Goal: Transaction & Acquisition: Purchase product/service

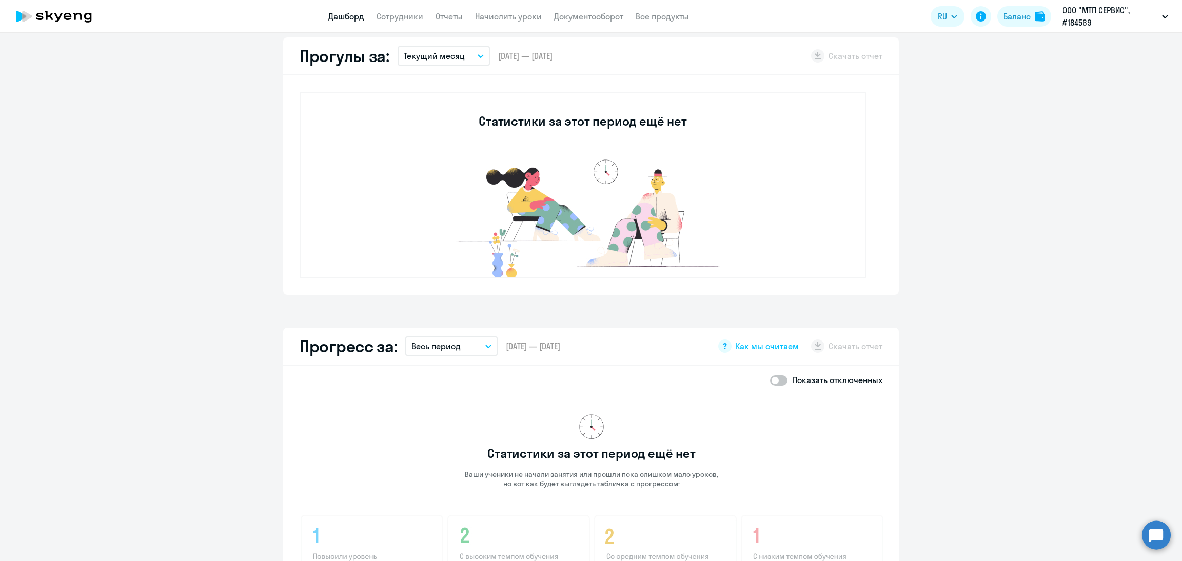
scroll to position [308, 0]
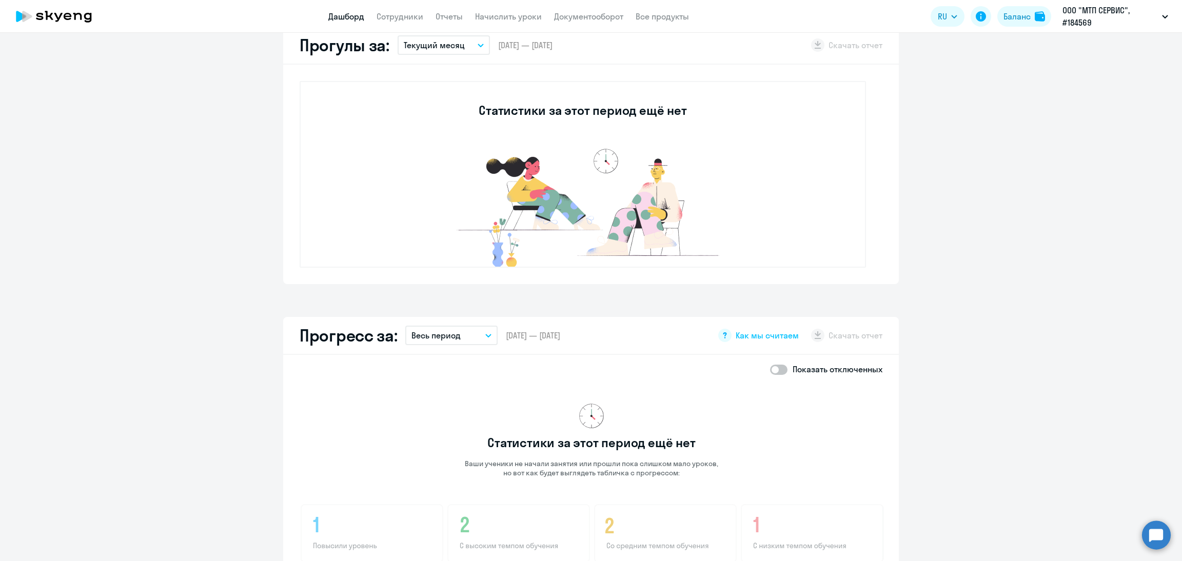
click at [408, 10] on app-menu-item-link "Сотрудники" at bounding box center [400, 16] width 47 height 13
click at [386, 29] on app-header "Дашборд Сотрудники Отчеты Начислить уроки Документооборот Все продукты Дашборд …" at bounding box center [591, 16] width 1182 height 33
click at [393, 22] on app-header "Дашборд Сотрудники Отчеты Начислить уроки Документооборот Все продукты Дашборд …" at bounding box center [591, 16] width 1182 height 33
click at [378, 9] on app-header "Дашборд Сотрудники Отчеты Начислить уроки Документооборот Все продукты Дашборд …" at bounding box center [591, 16] width 1182 height 33
click at [384, 13] on link "Сотрудники" at bounding box center [400, 16] width 47 height 10
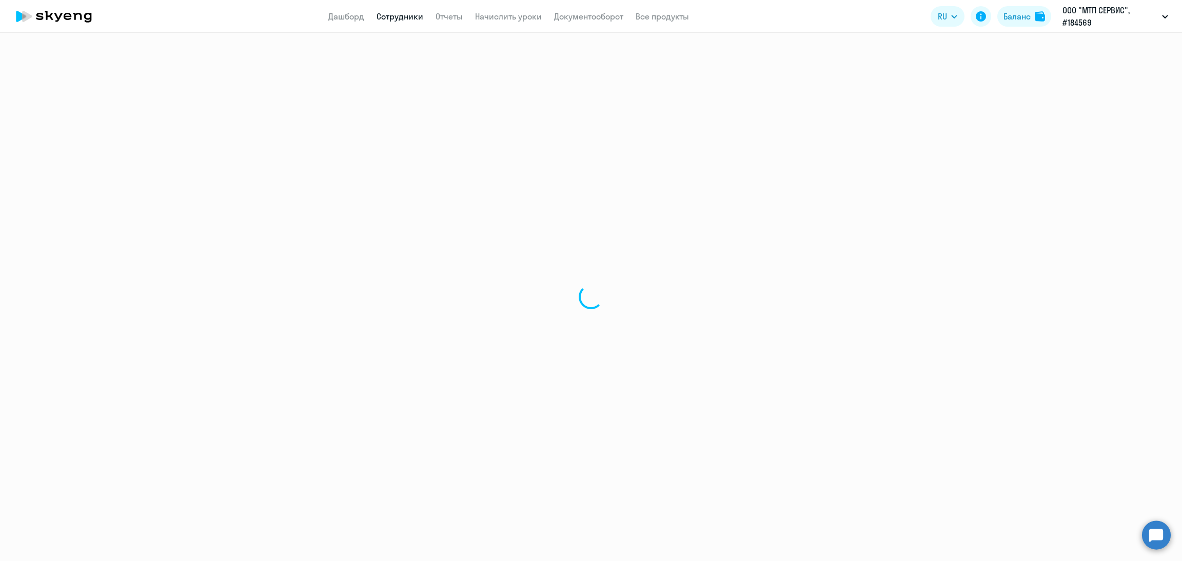
select select "30"
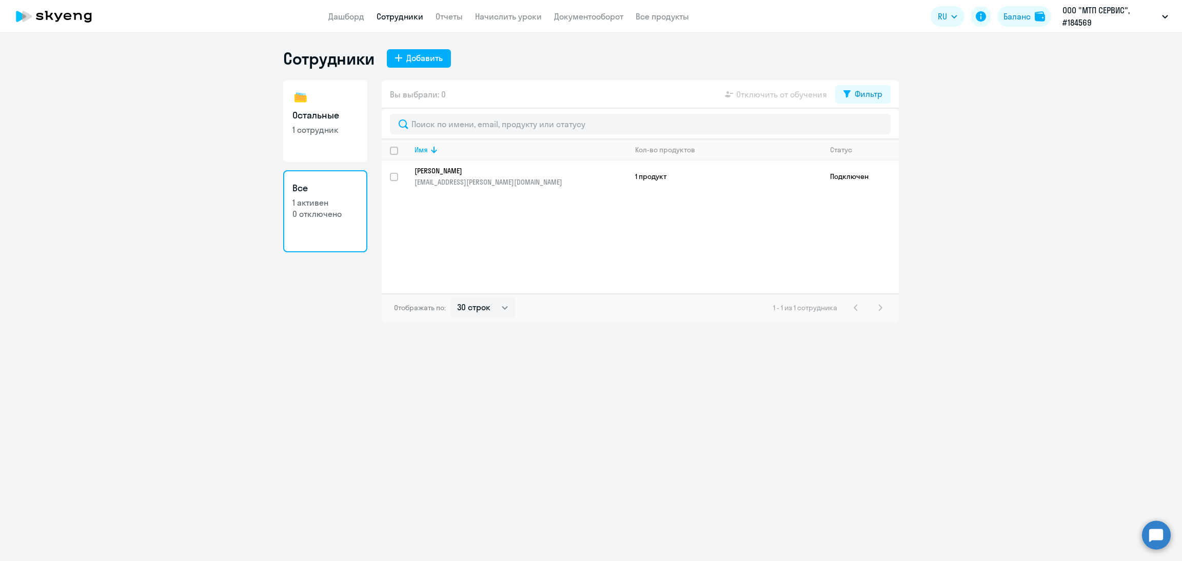
click at [297, 123] on link "Остальные 1 сотрудник" at bounding box center [325, 121] width 84 height 82
select select "30"
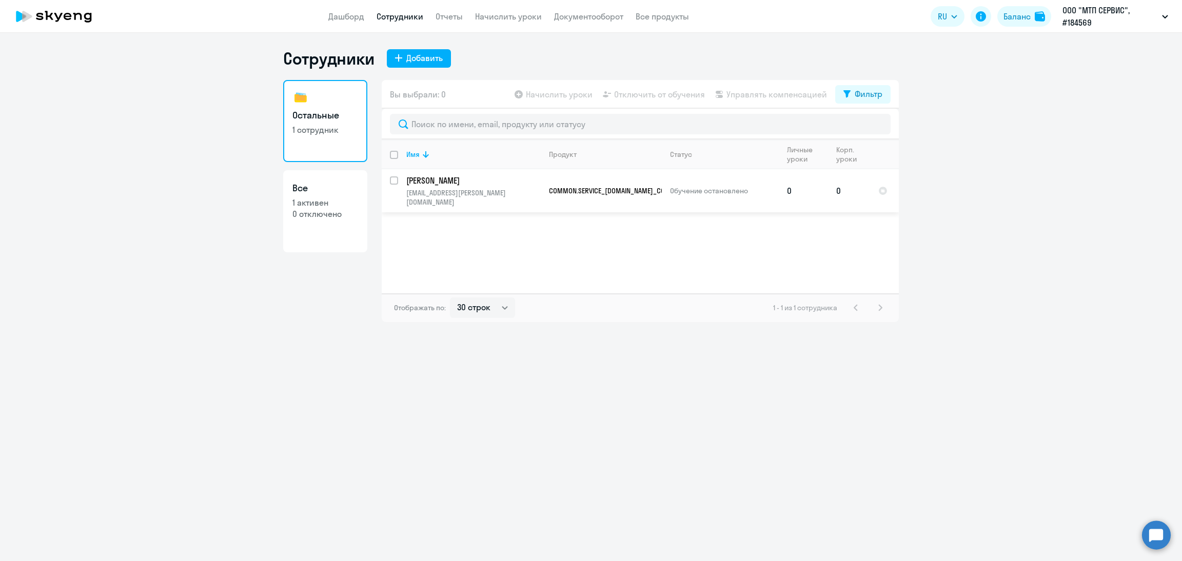
click at [488, 196] on p "a-poltorak@inbox.ru" at bounding box center [473, 197] width 134 height 18
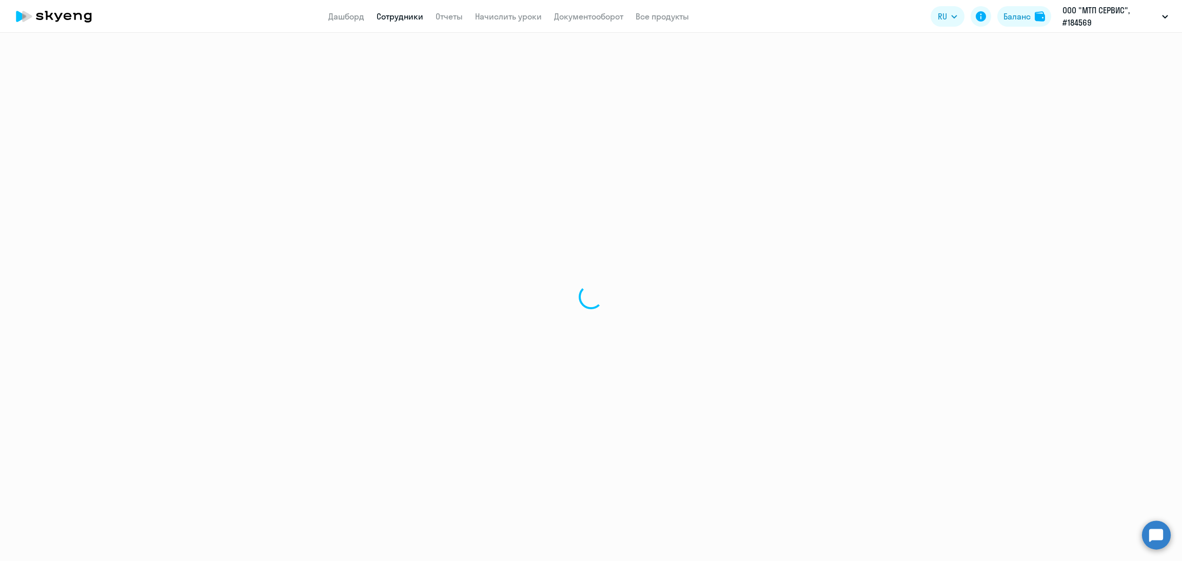
select select "others"
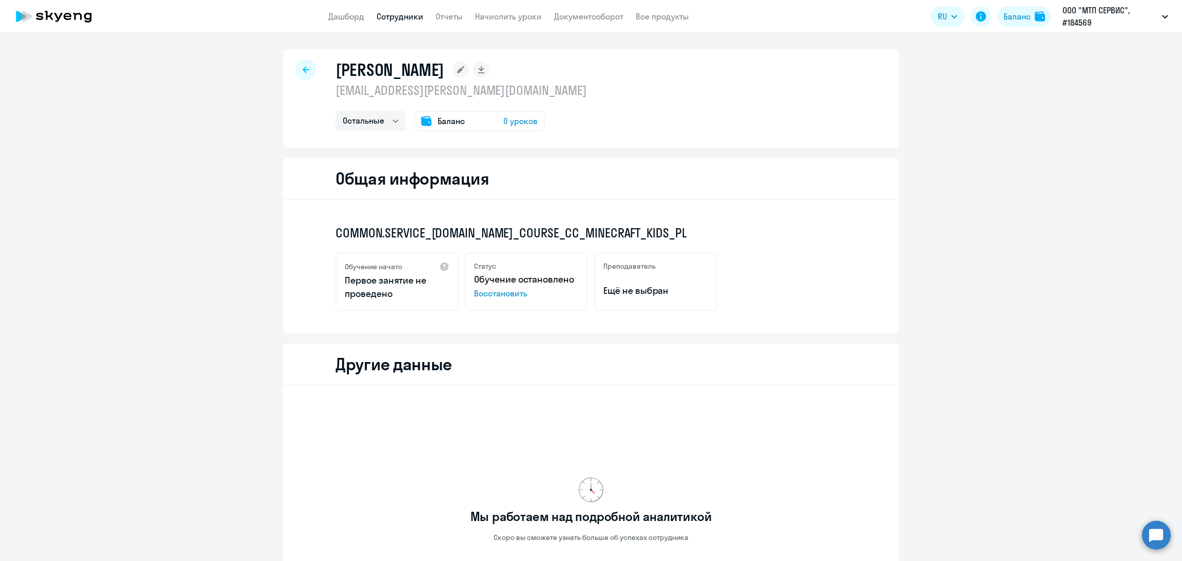
click at [488, 293] on span "Восстановить" at bounding box center [526, 293] width 105 height 12
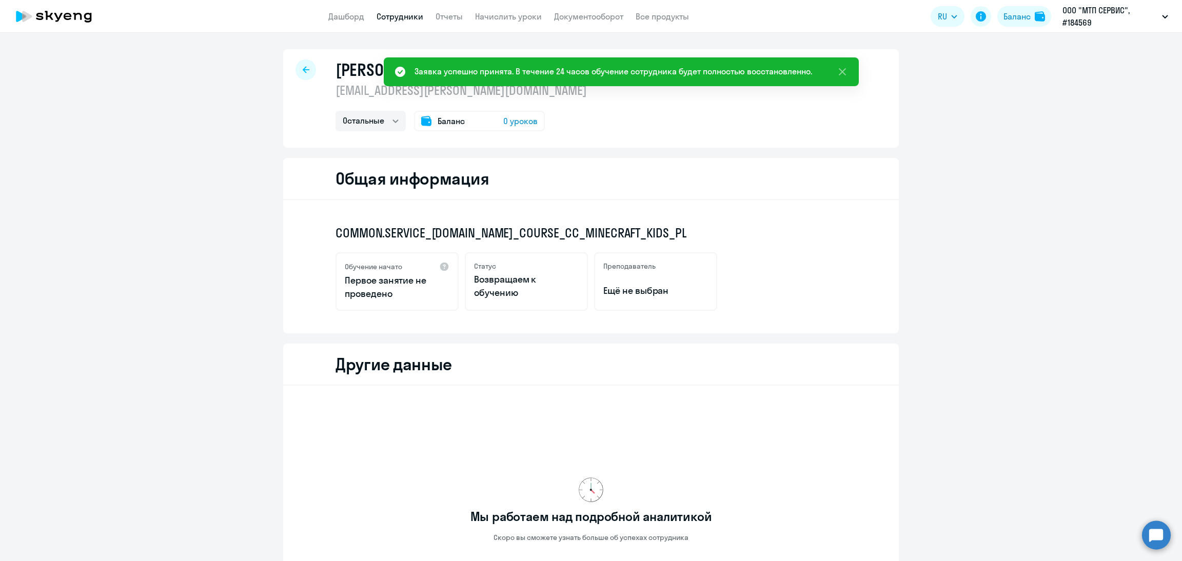
click at [400, 16] on link "Сотрудники" at bounding box center [400, 16] width 47 height 10
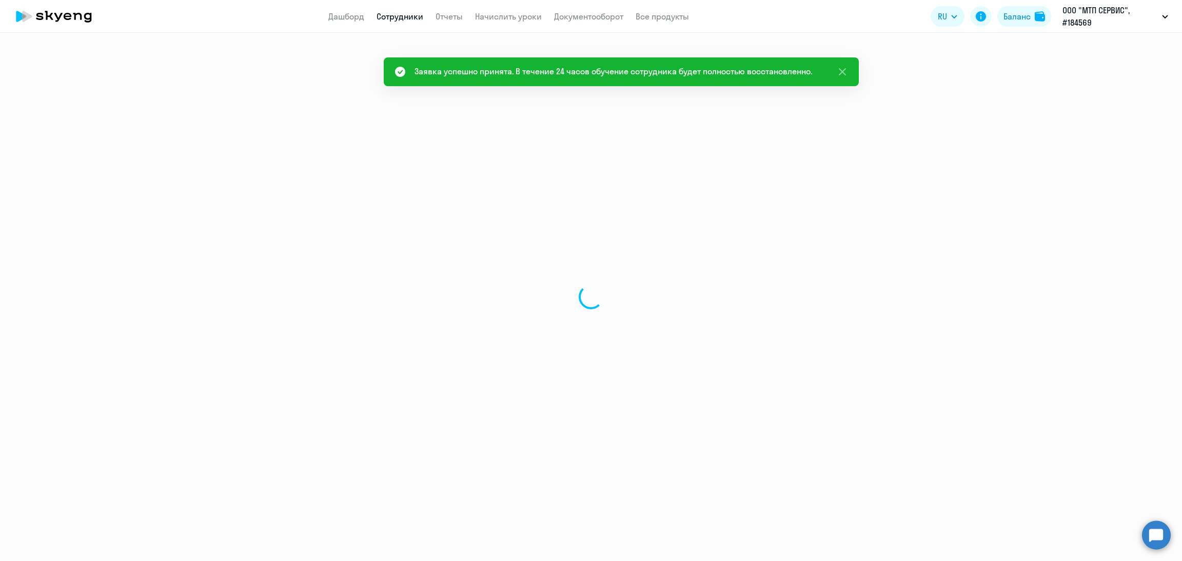
select select "30"
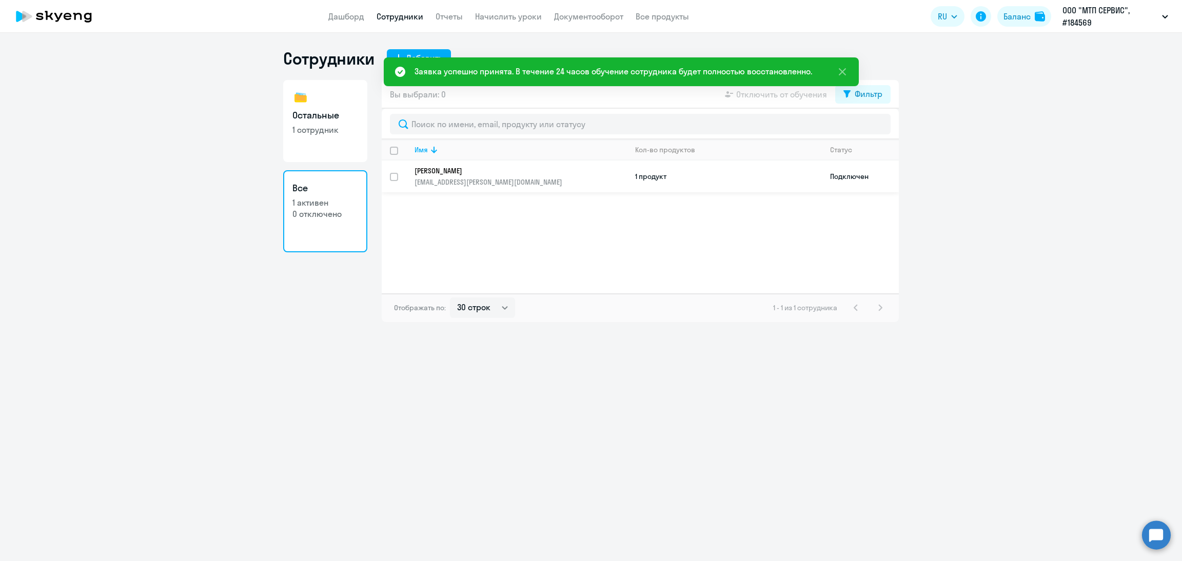
click at [545, 179] on p "a-poltorak@inbox.ru" at bounding box center [521, 181] width 212 height 9
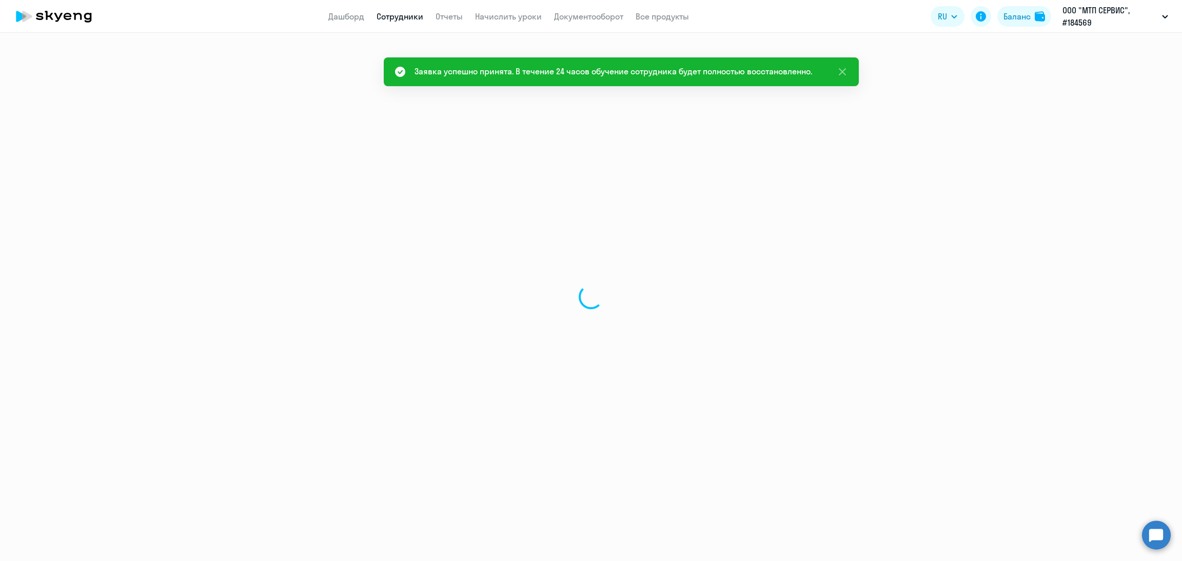
select select "others"
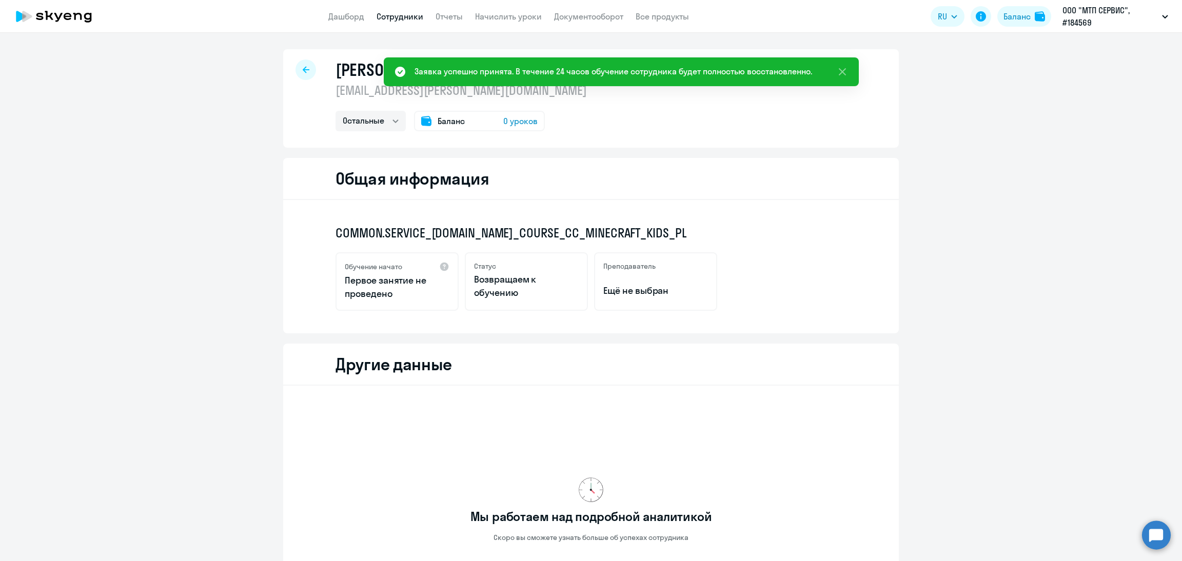
click at [507, 120] on span "0 уроков" at bounding box center [520, 121] width 34 height 12
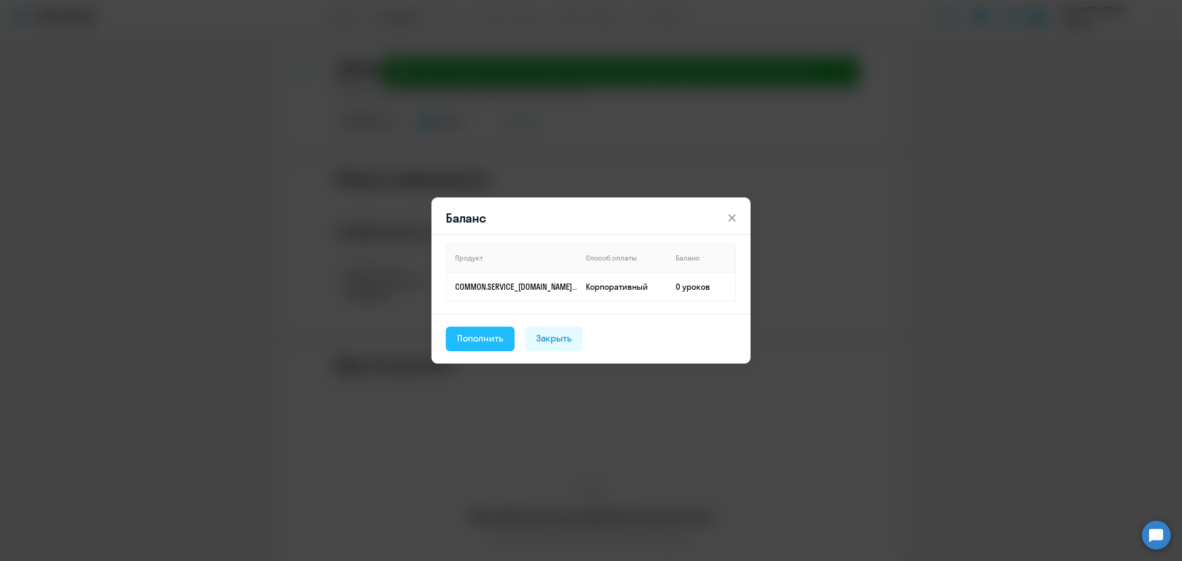
click at [497, 339] on div "Пополнить" at bounding box center [480, 338] width 46 height 13
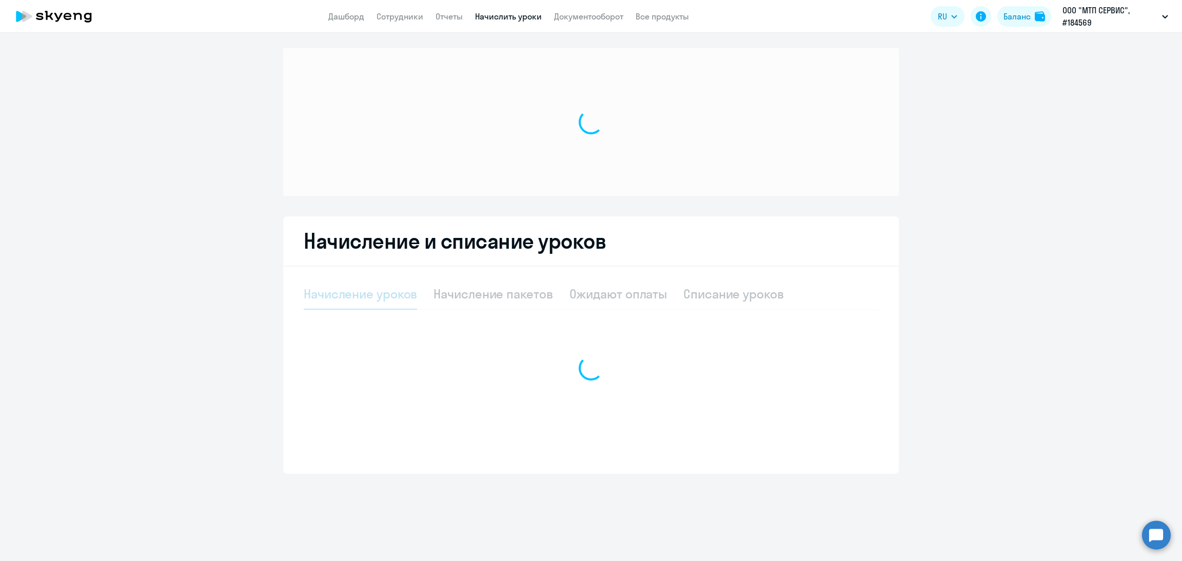
select select "10"
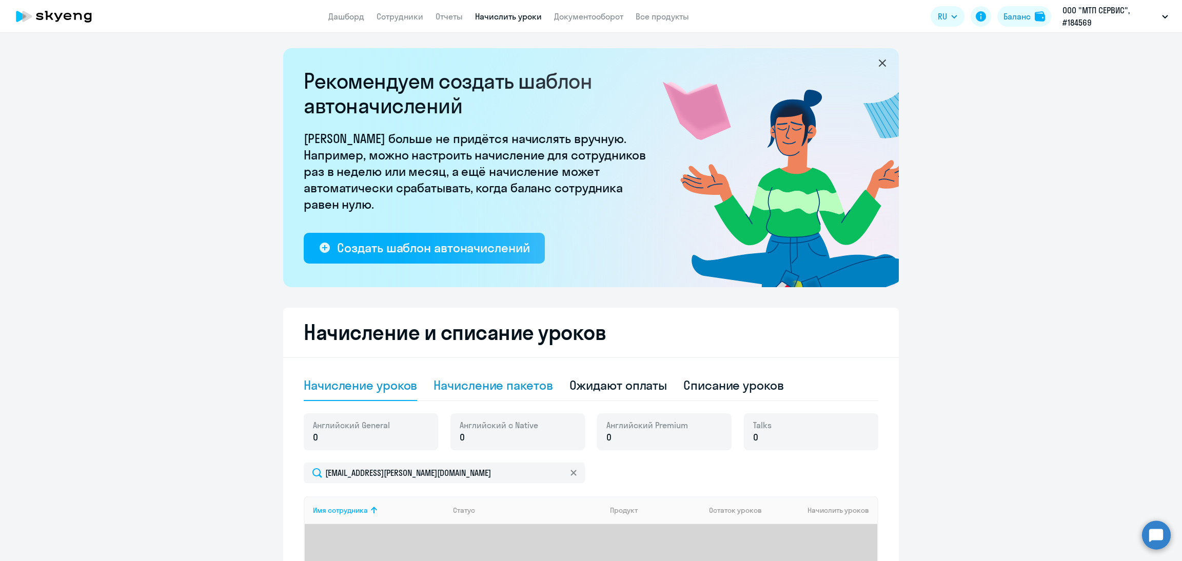
click at [510, 383] on div "Начисление пакетов" at bounding box center [492, 385] width 119 height 16
select select "10"
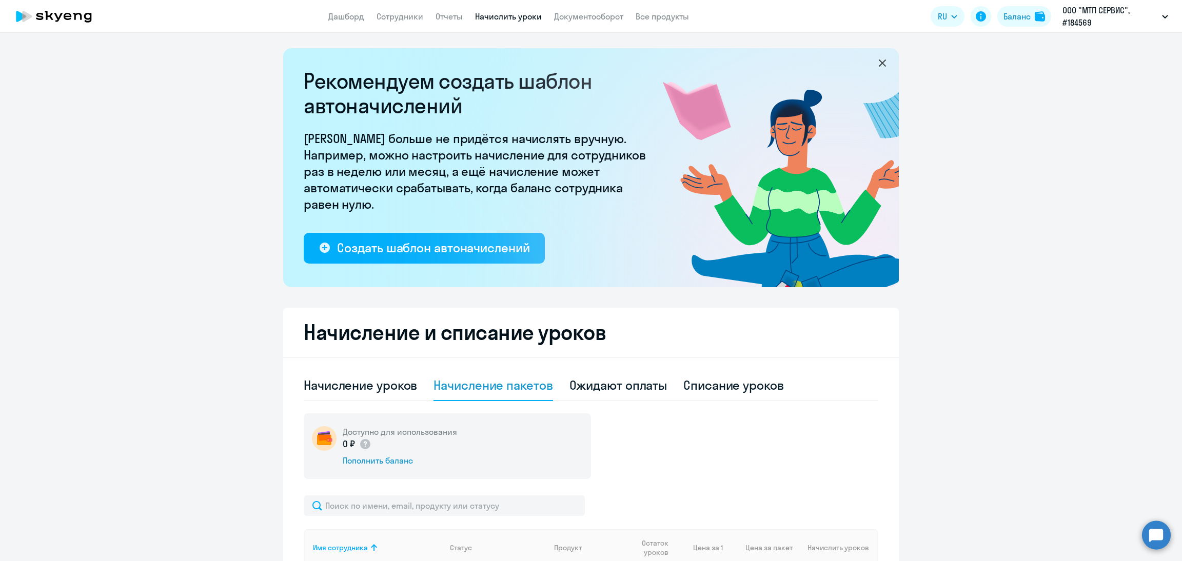
scroll to position [154, 0]
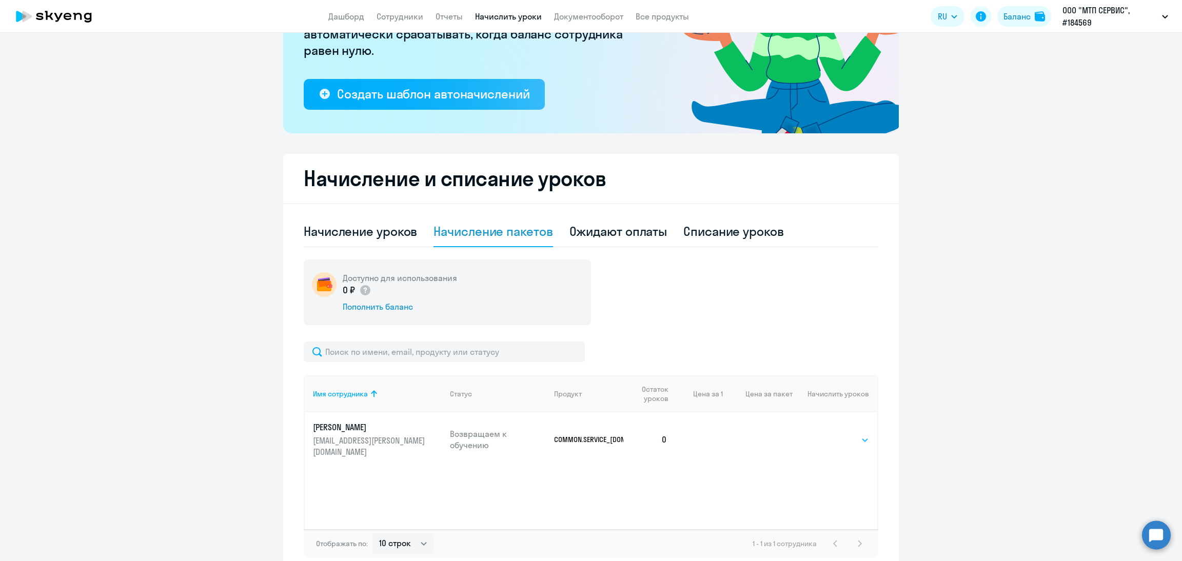
click at [833, 435] on select "Выбрать 32 64 128" at bounding box center [848, 440] width 42 height 12
select select "32"
click at [827, 434] on select "Выбрать 32 64 128" at bounding box center [848, 440] width 42 height 12
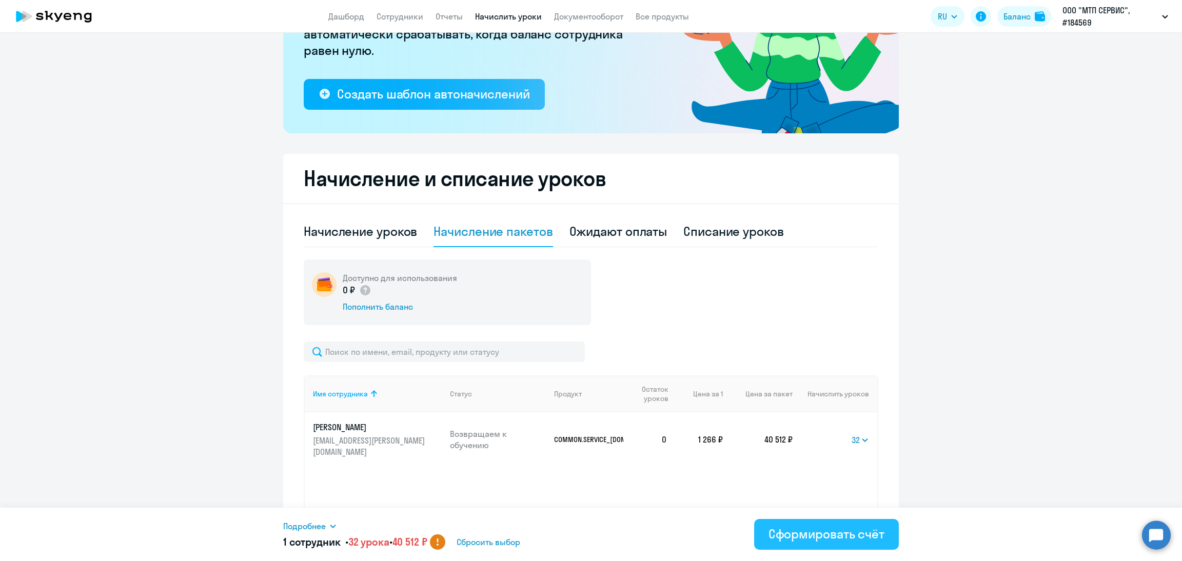
click at [807, 535] on div "Сформировать счёт" at bounding box center [826, 534] width 116 height 16
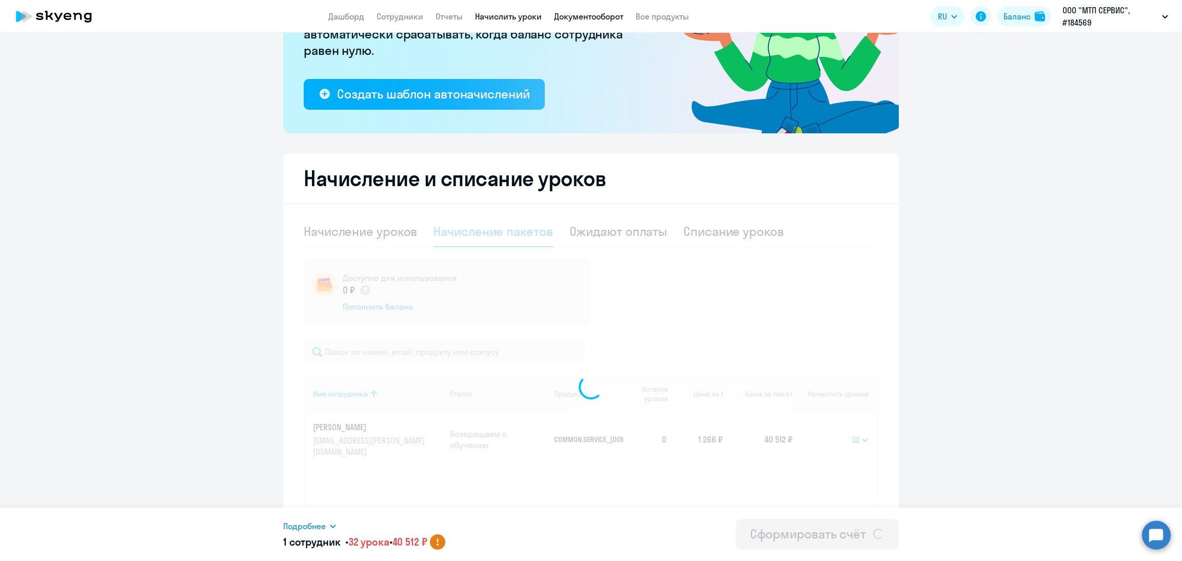
select select
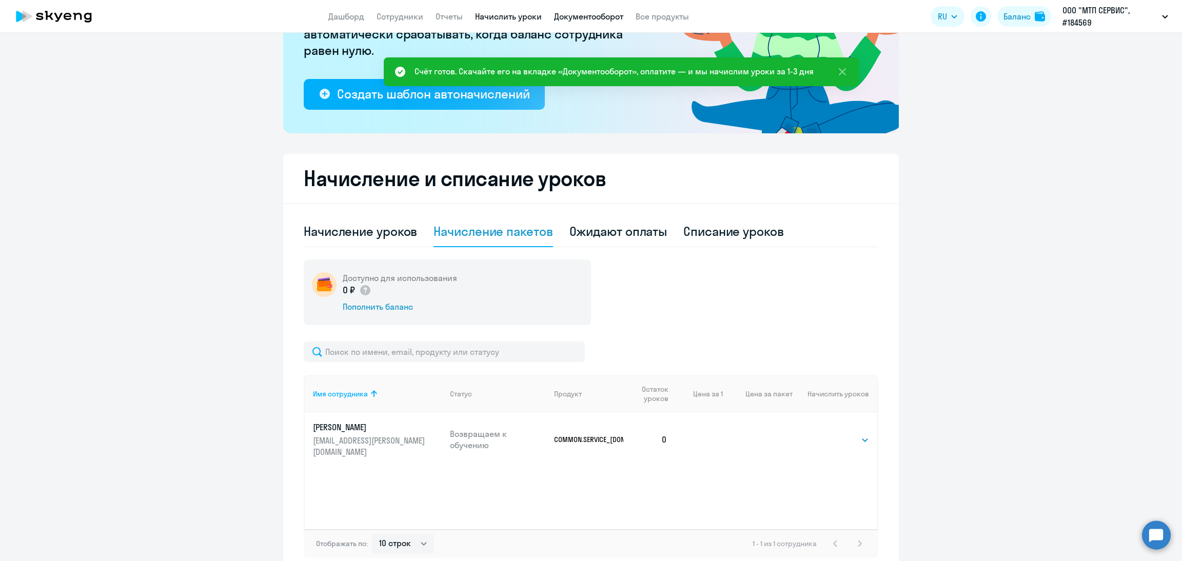
click at [574, 16] on link "Документооборот" at bounding box center [588, 16] width 69 height 10
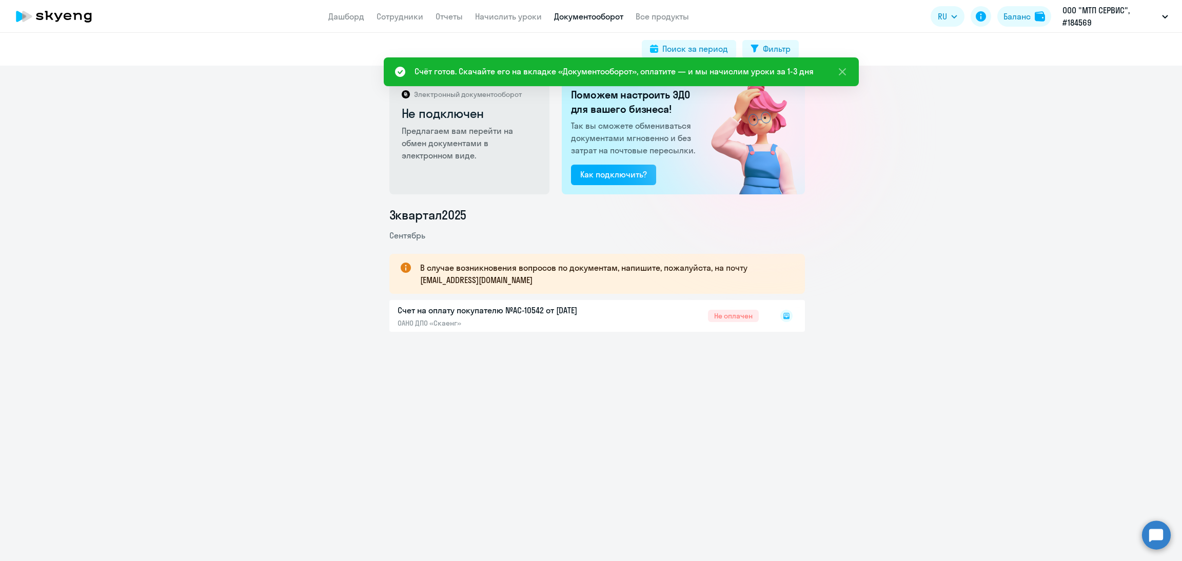
click at [783, 313] on rect at bounding box center [786, 316] width 12 height 12
click at [780, 317] on rect at bounding box center [786, 316] width 12 height 12
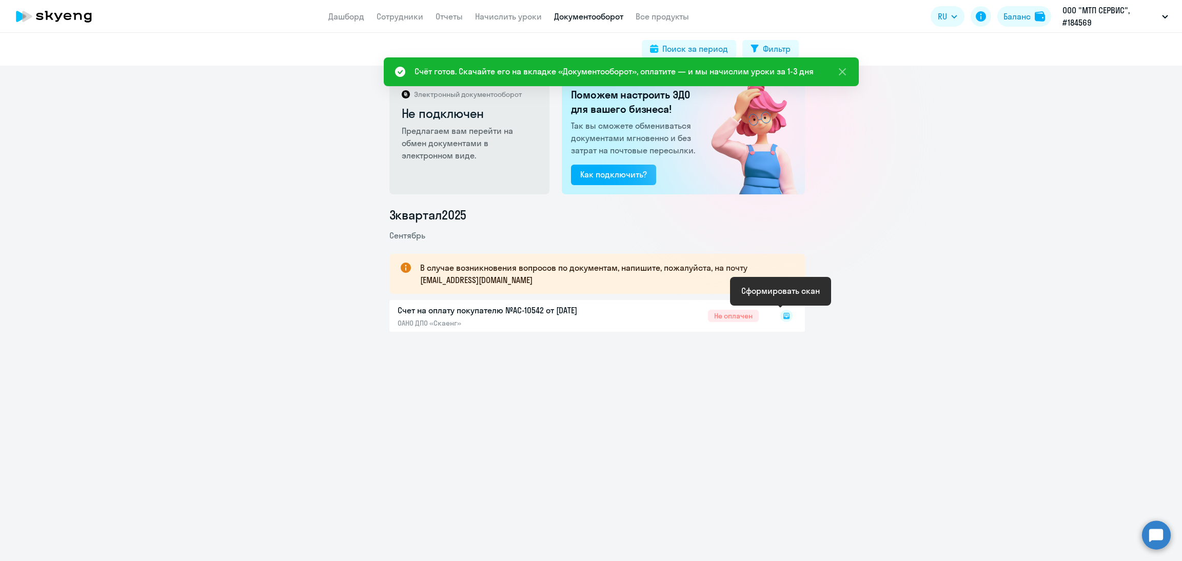
click at [780, 317] on rect at bounding box center [786, 316] width 12 height 12
drag, startPoint x: 780, startPoint y: 317, endPoint x: 866, endPoint y: 324, distance: 86.5
click at [780, 315] on icon at bounding box center [786, 316] width 12 height 12
click at [780, 317] on rect at bounding box center [786, 316] width 12 height 12
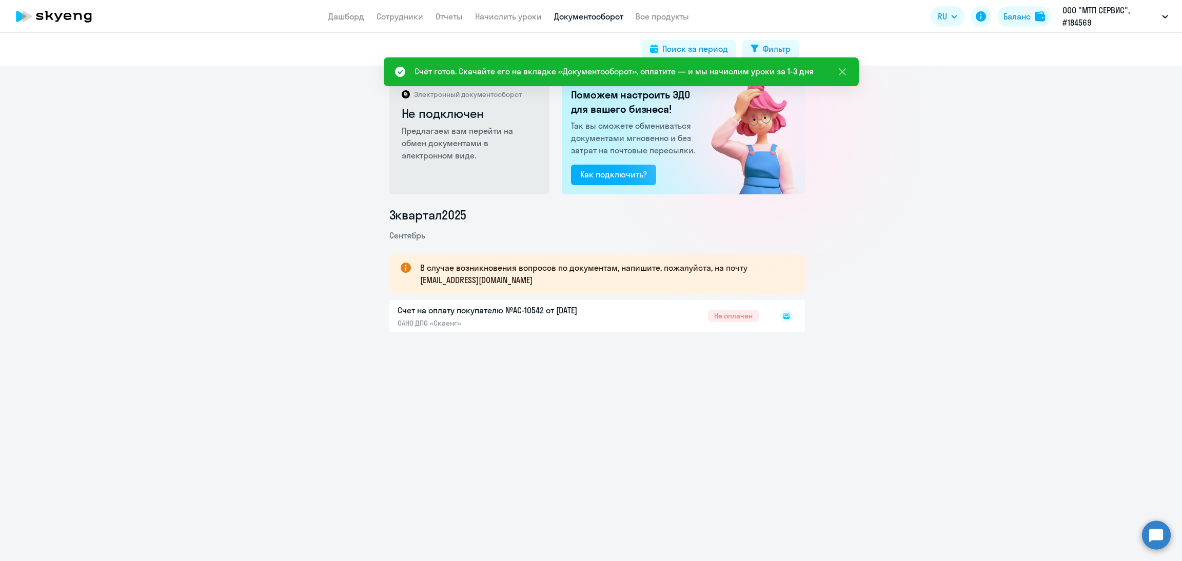
click at [780, 317] on rect at bounding box center [786, 316] width 12 height 12
click at [783, 317] on icon at bounding box center [786, 316] width 6 height 6
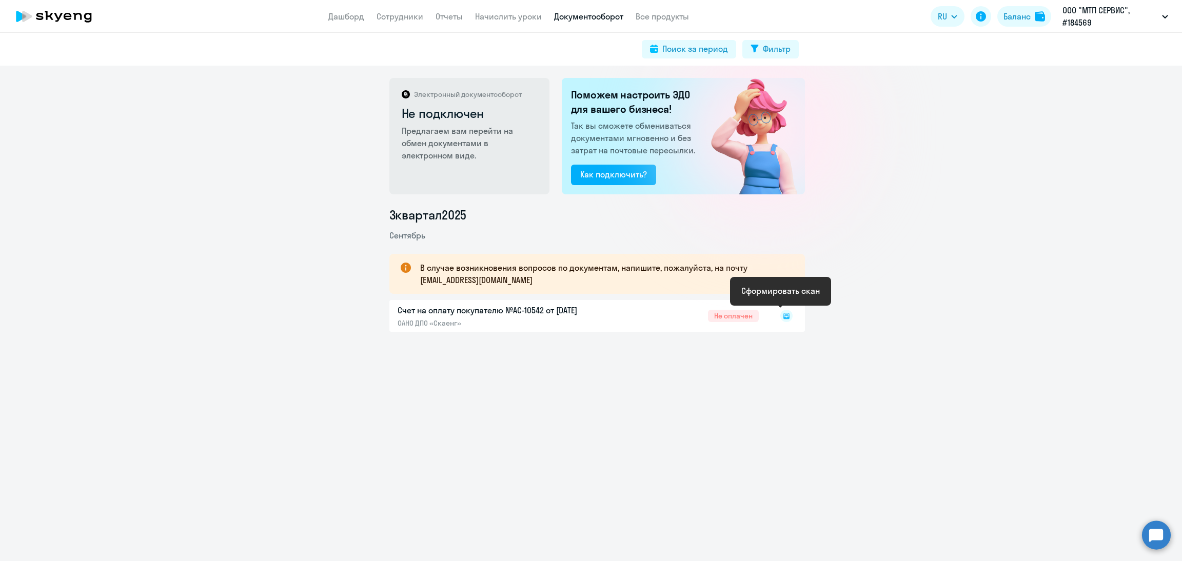
click at [783, 318] on icon at bounding box center [786, 316] width 6 height 6
drag, startPoint x: 784, startPoint y: 314, endPoint x: 888, endPoint y: 302, distance: 104.4
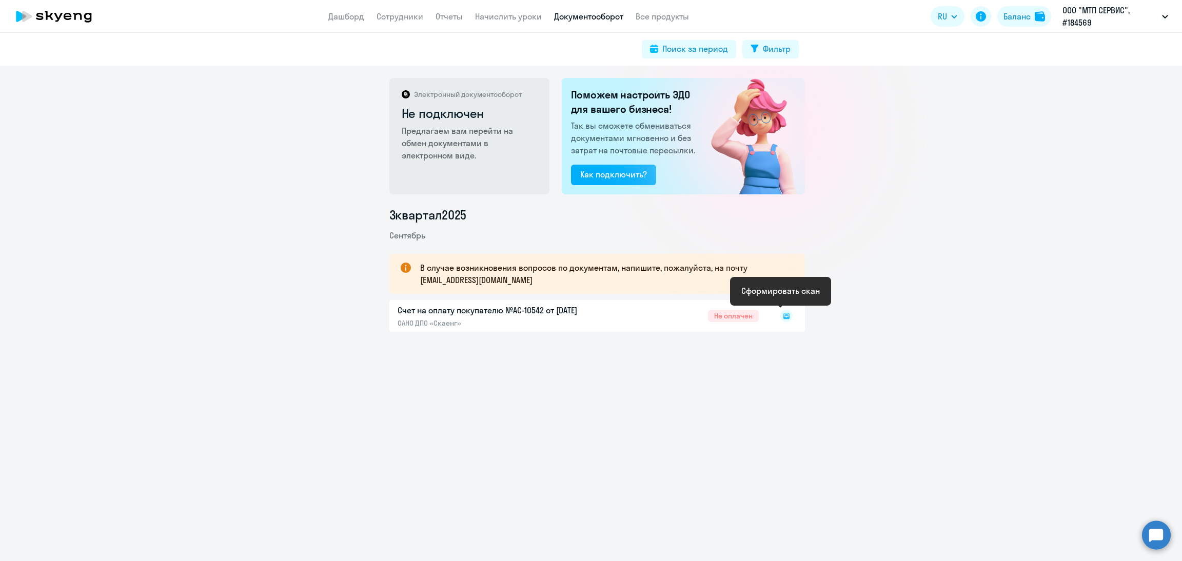
click at [798, 312] on div "Счет на оплату покупателю №AC-10542 от 01.09.2025 ОАНО ДПО «Скаенг» Не оплачен" at bounding box center [597, 316] width 416 height 32
drag, startPoint x: 792, startPoint y: 314, endPoint x: 783, endPoint y: 314, distance: 8.7
click at [790, 314] on div "Счет на оплату покупателю №AC-10542 от 01.09.2025 ОАНО ДПО «Скаенг» Не оплачен" at bounding box center [597, 316] width 416 height 32
click at [778, 314] on div at bounding box center [776, 316] width 34 height 24
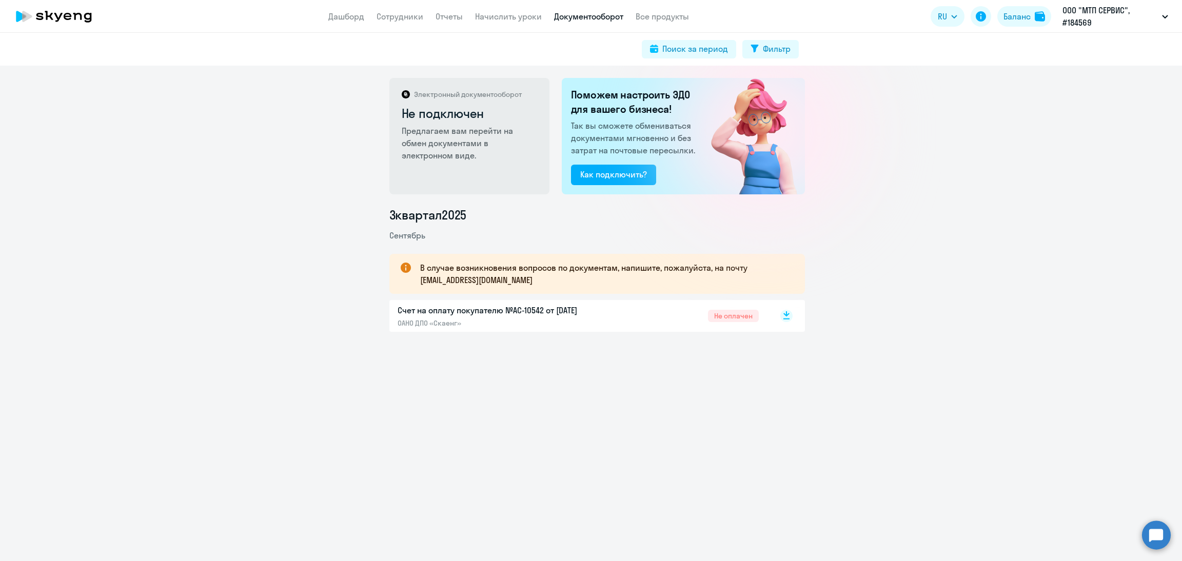
click at [780, 317] on rect at bounding box center [786, 316] width 12 height 12
click at [342, 17] on link "Дашборд" at bounding box center [346, 16] width 36 height 10
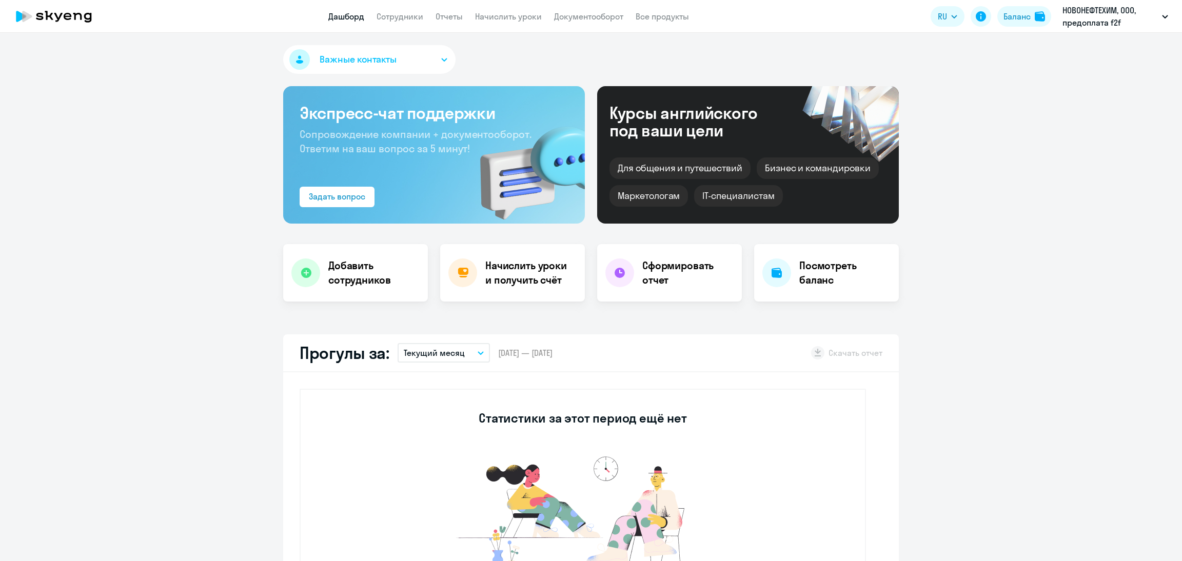
click at [399, 10] on app-menu-item-link "Сотрудники" at bounding box center [400, 16] width 47 height 13
click at [399, 16] on link "Сотрудники" at bounding box center [400, 16] width 47 height 10
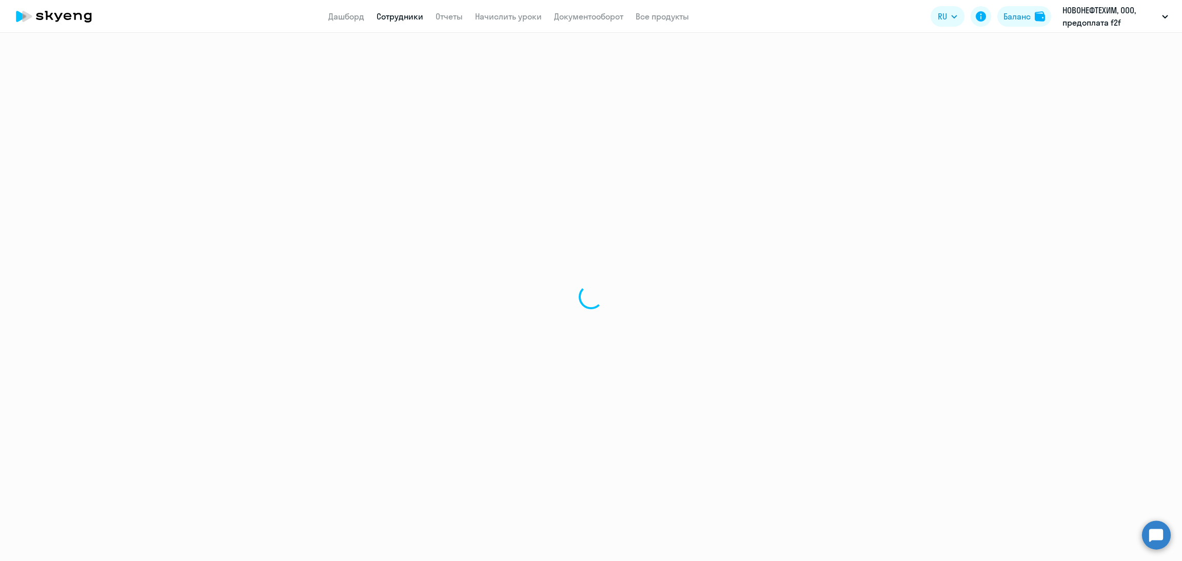
select select "30"
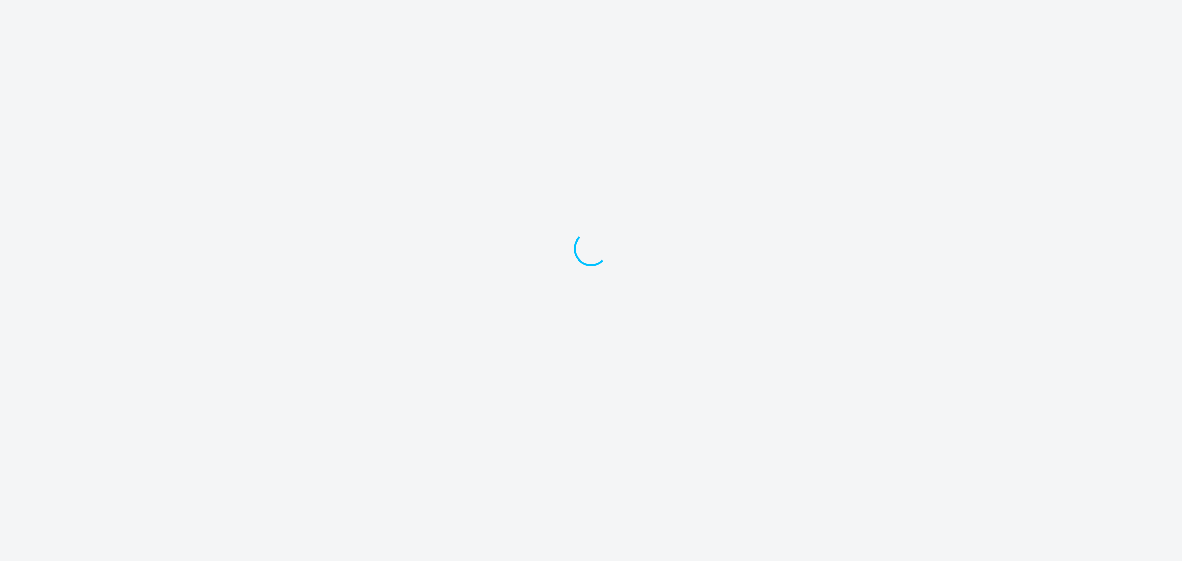
select select "30"
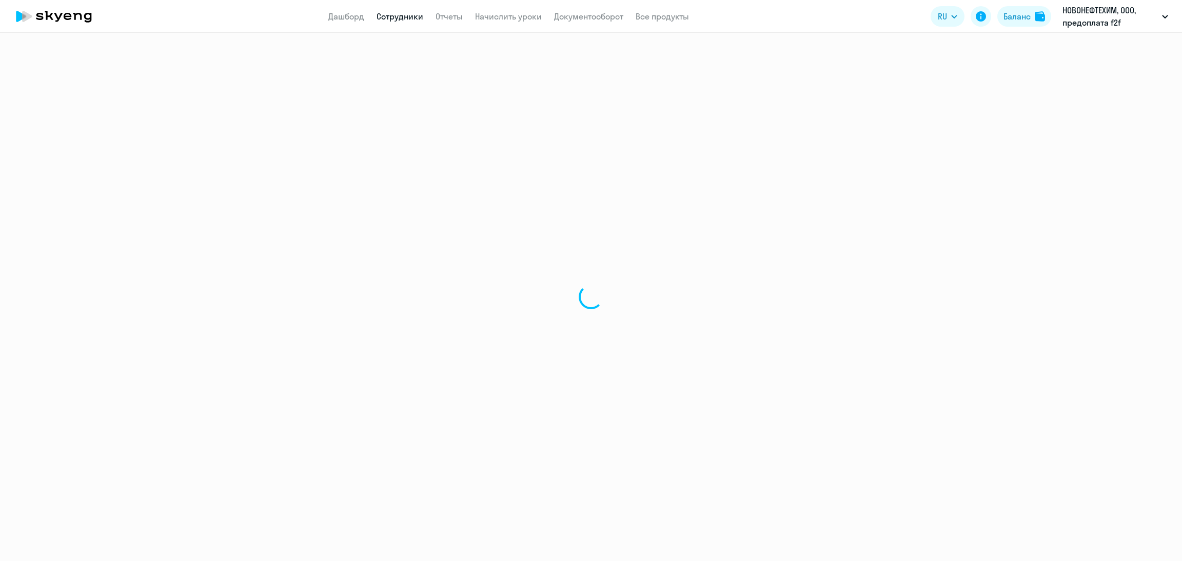
select select "30"
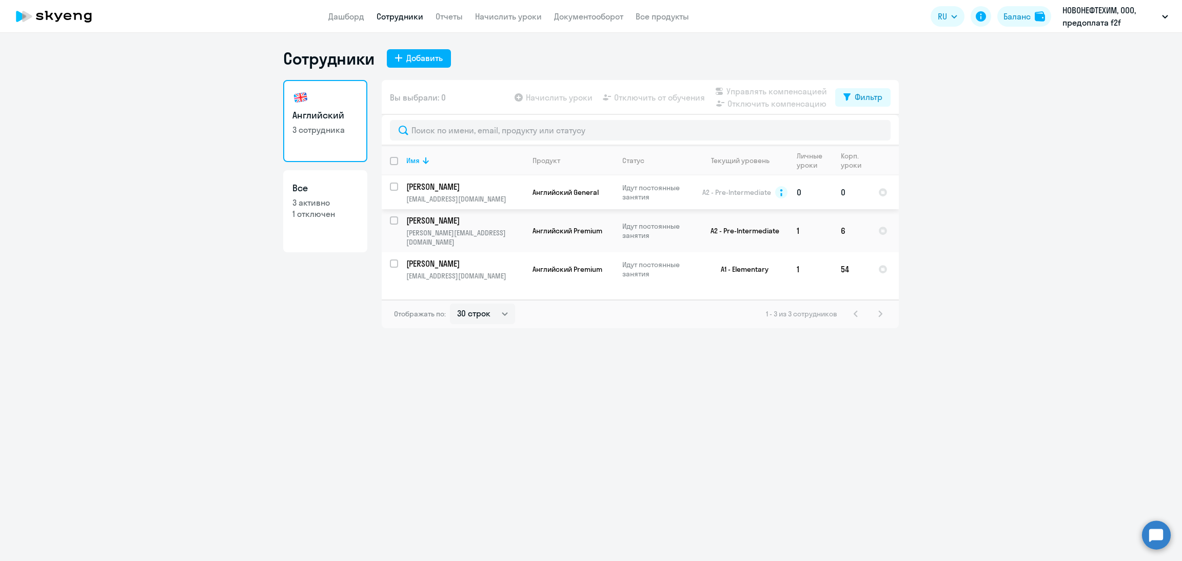
click at [489, 186] on p "Урицкая Анжелика" at bounding box center [464, 186] width 116 height 11
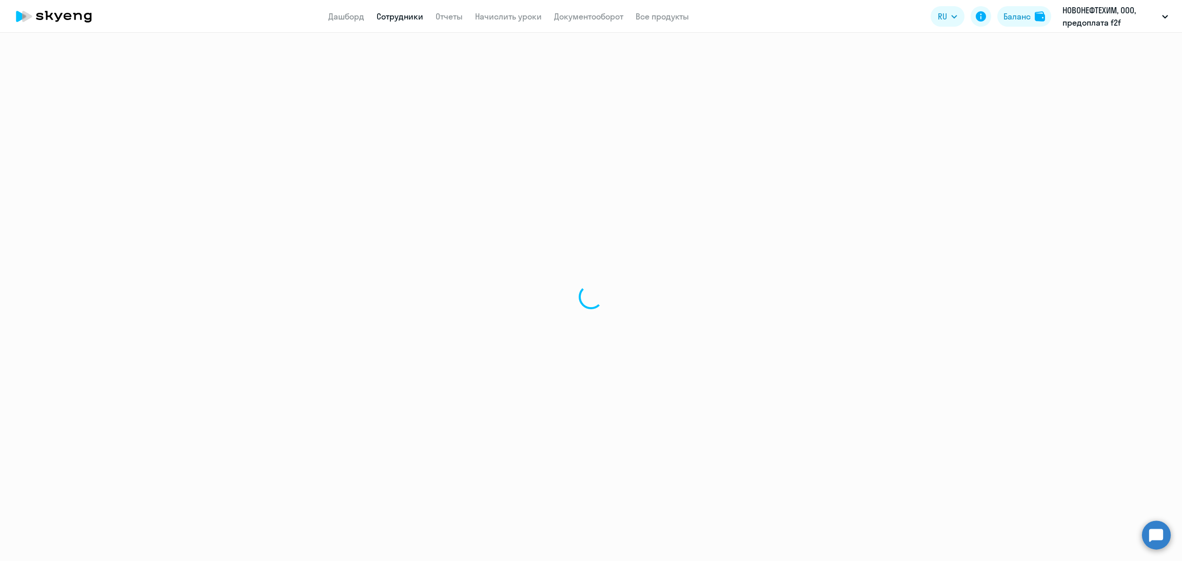
select select "english"
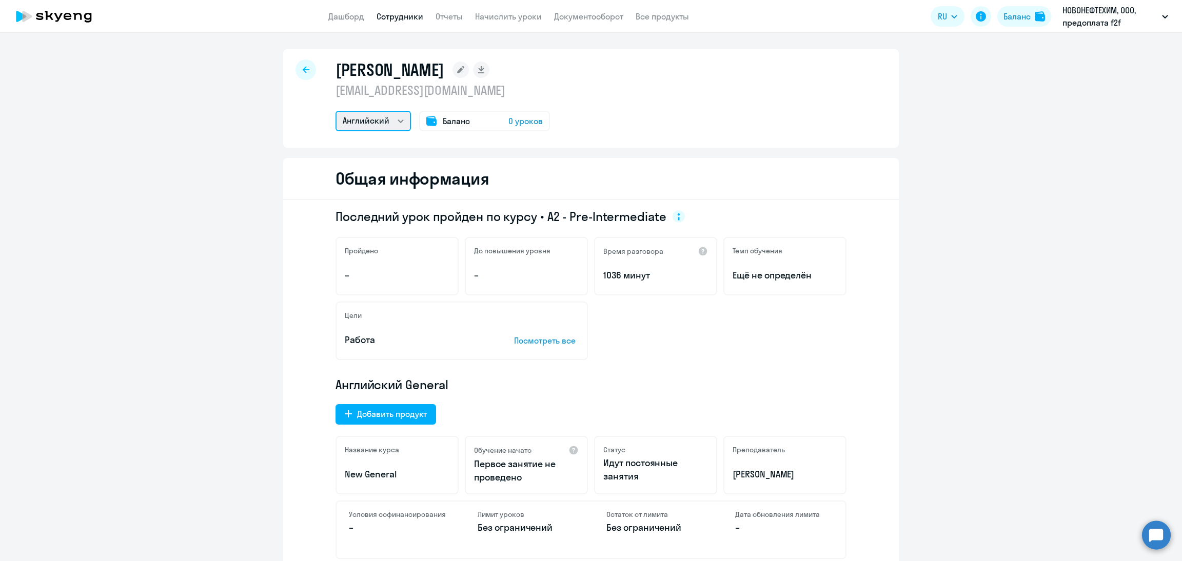
click at [357, 128] on select "Английский" at bounding box center [373, 121] width 75 height 21
click at [472, 117] on div "Баланс 0 уроков" at bounding box center [484, 121] width 131 height 21
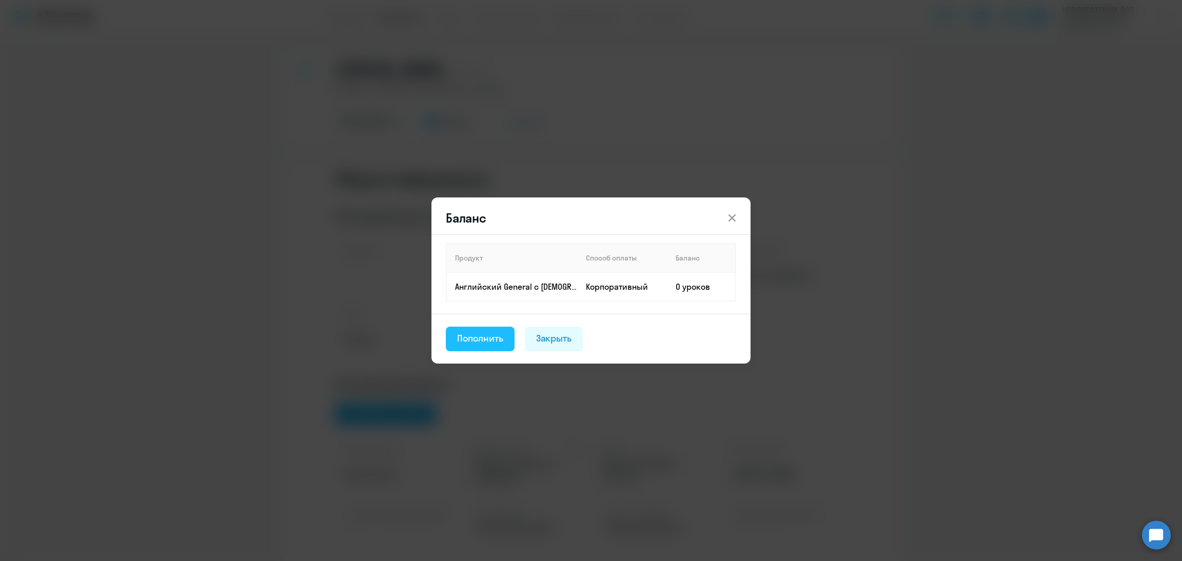
click at [491, 346] on button "Пополнить" at bounding box center [480, 339] width 69 height 25
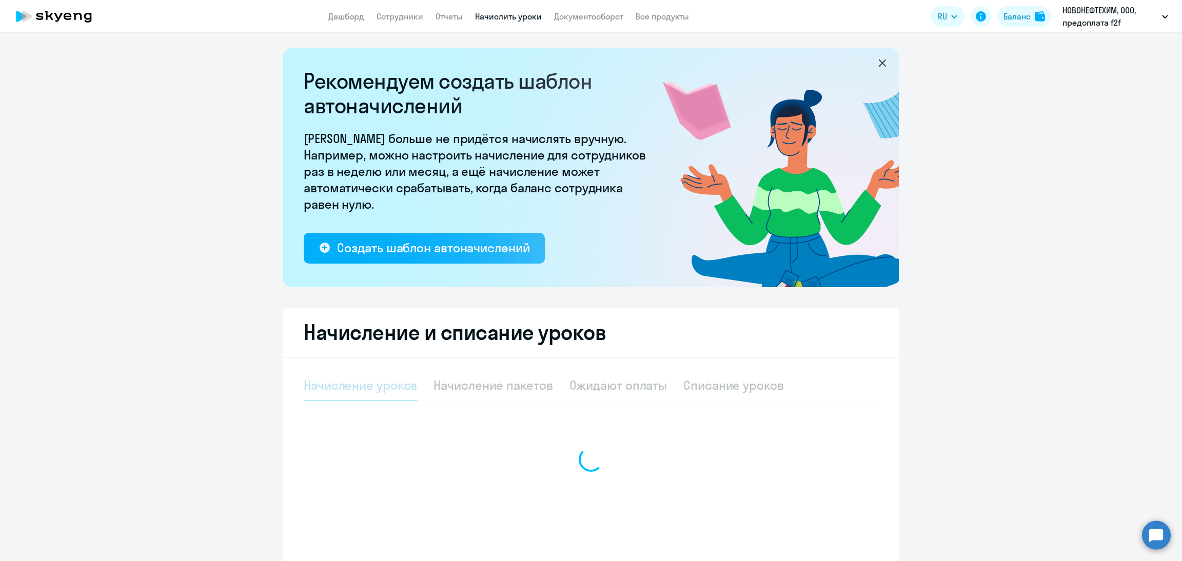
select select "10"
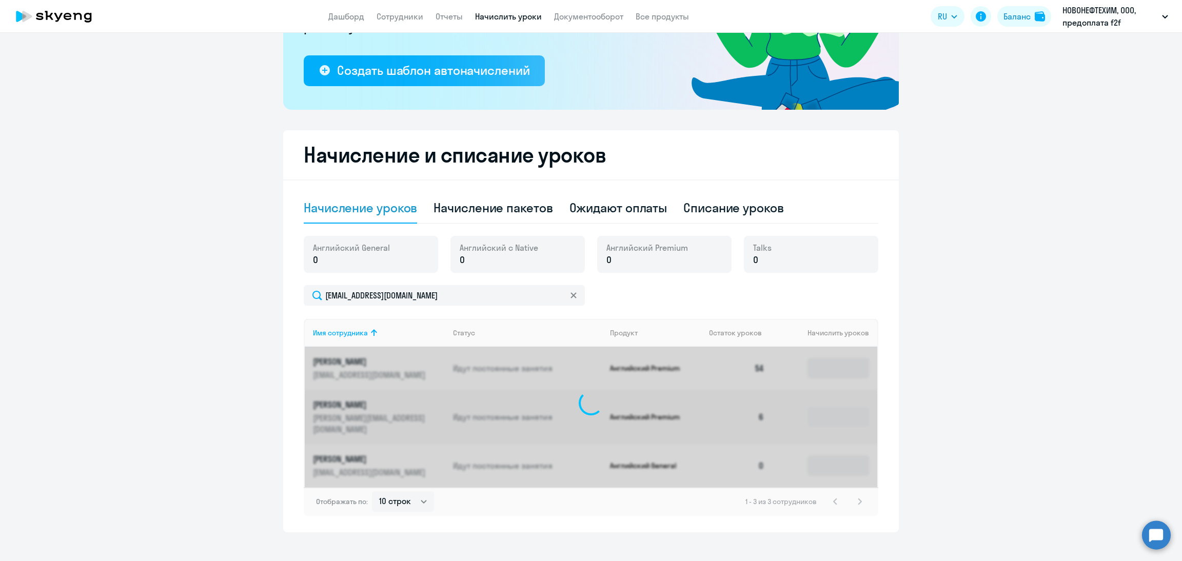
scroll to position [174, 0]
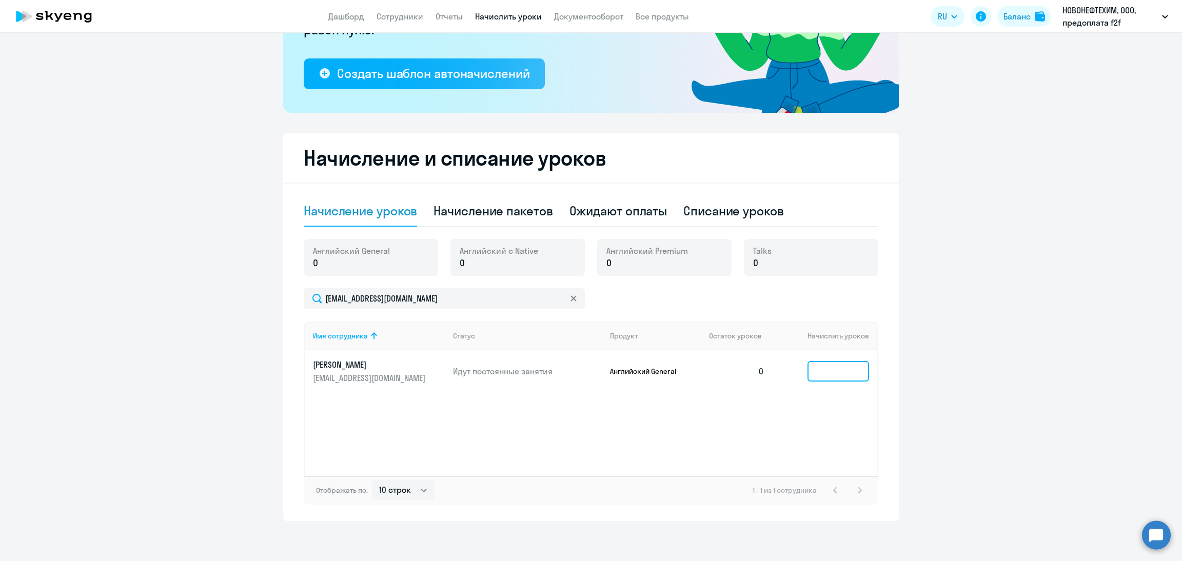
click at [828, 376] on input at bounding box center [838, 371] width 62 height 21
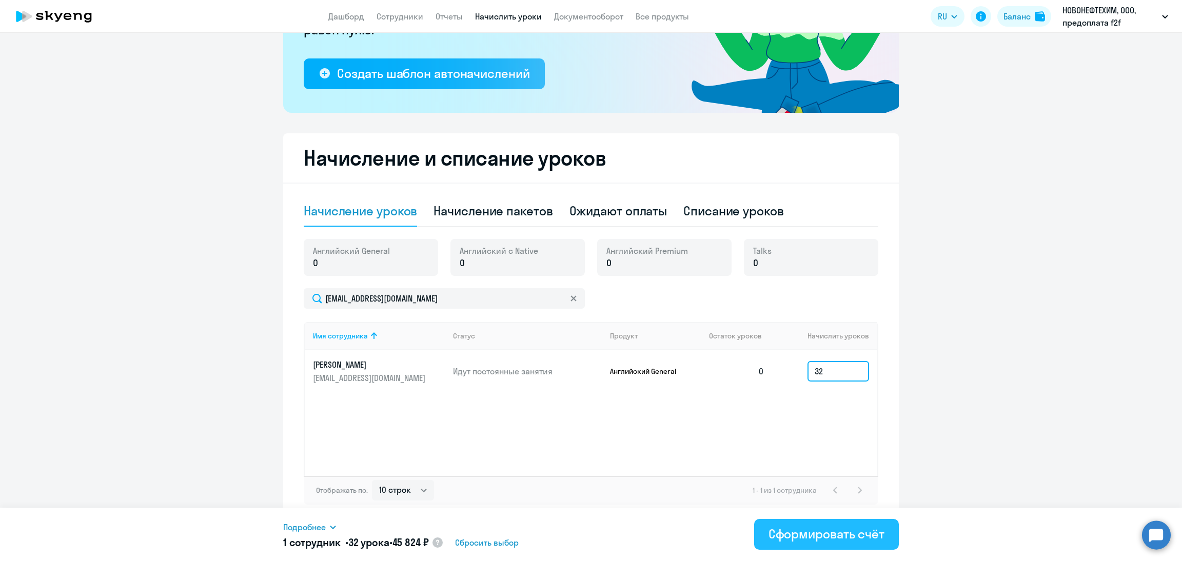
type input "32"
click at [816, 532] on div "Сформировать счёт" at bounding box center [826, 534] width 116 height 16
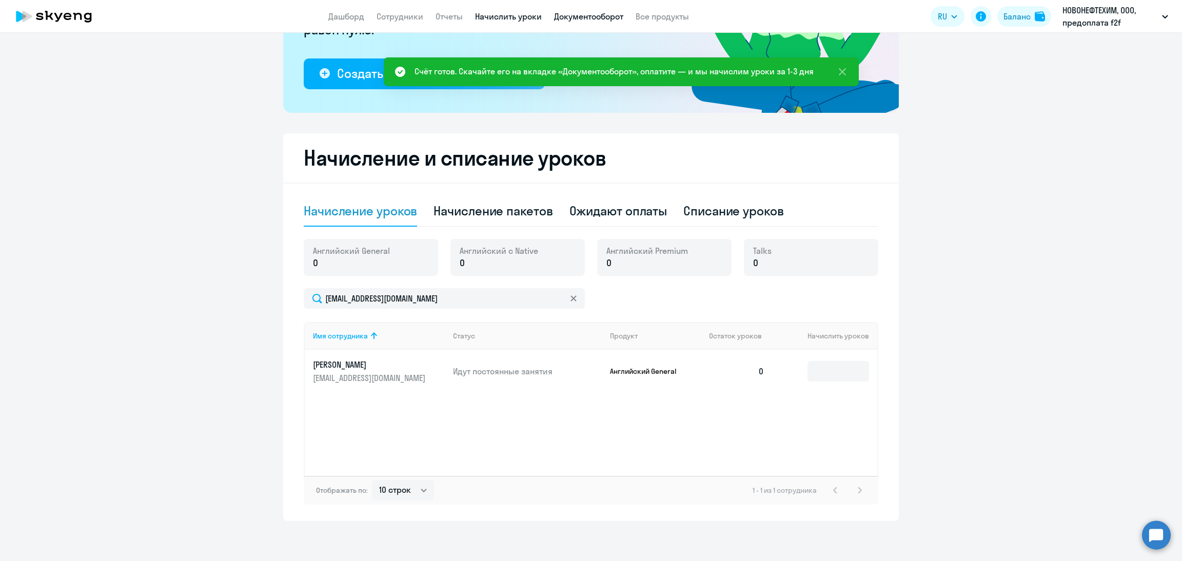
click at [570, 17] on link "Документооборот" at bounding box center [588, 16] width 69 height 10
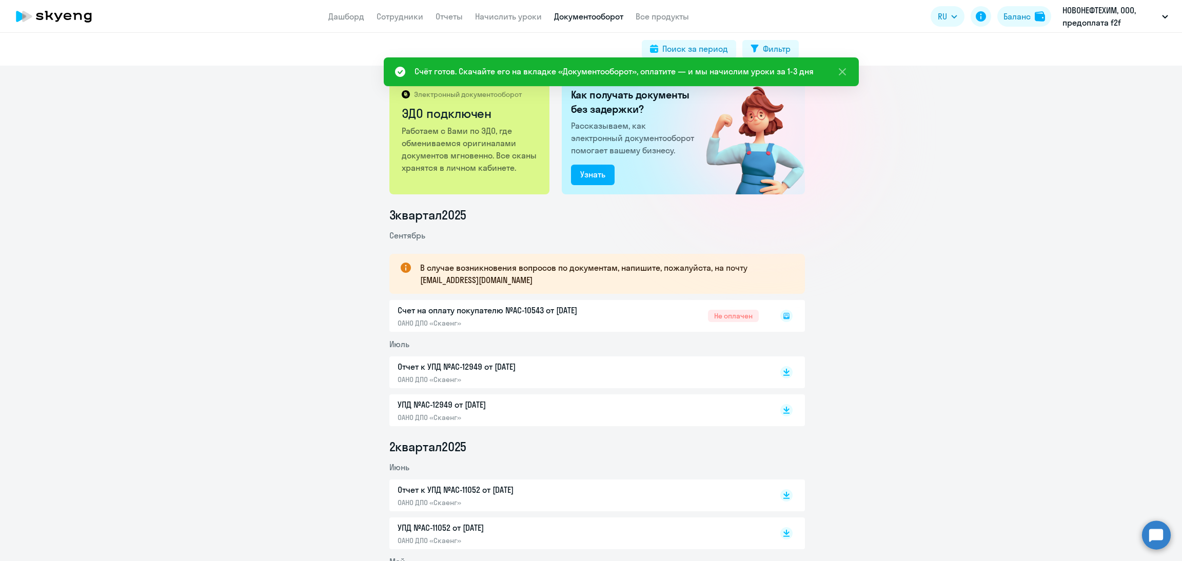
click at [784, 315] on rect at bounding box center [786, 316] width 12 height 12
click at [784, 315] on icon at bounding box center [786, 315] width 4 height 1
click at [781, 317] on icon at bounding box center [786, 316] width 12 height 12
click at [783, 317] on icon at bounding box center [786, 316] width 6 height 6
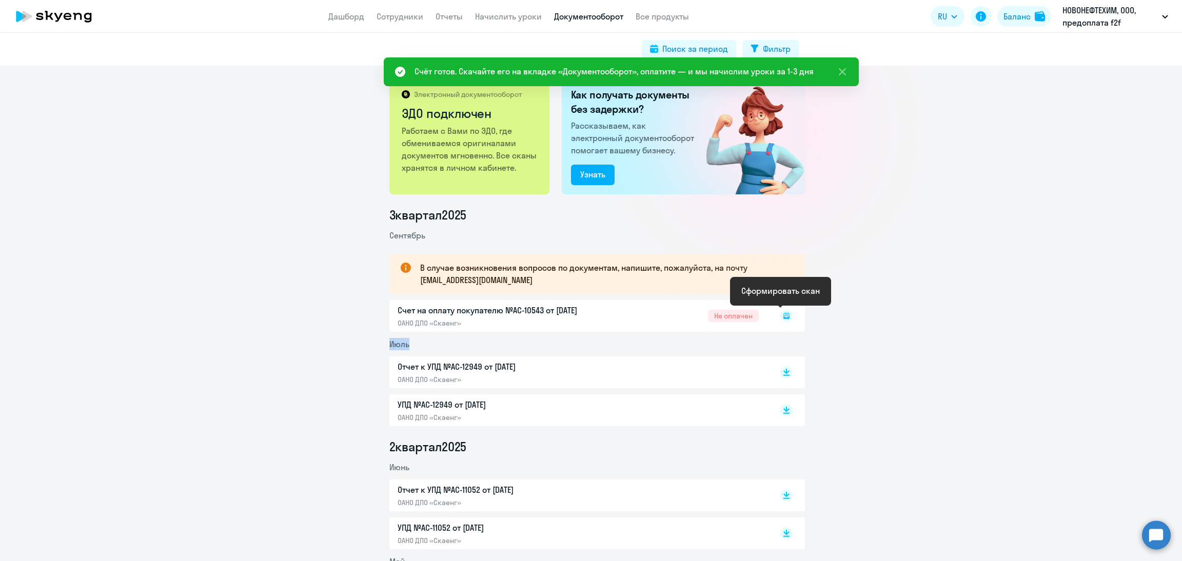
click at [783, 317] on icon at bounding box center [786, 316] width 6 height 6
click at [783, 318] on icon at bounding box center [786, 316] width 6 height 6
click at [783, 319] on icon at bounding box center [786, 316] width 6 height 6
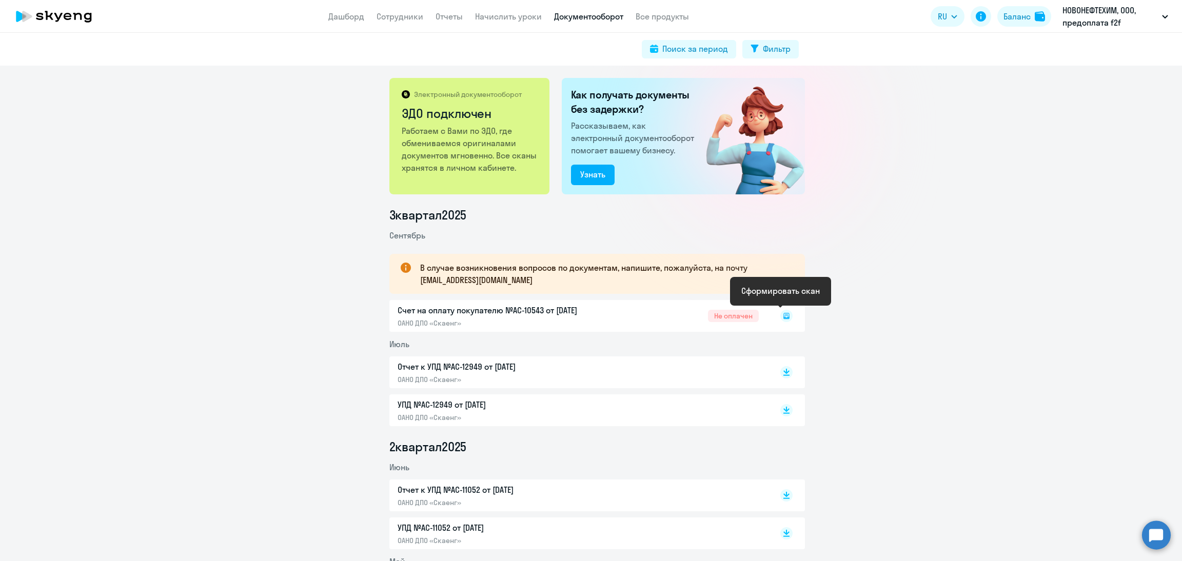
click at [780, 317] on rect at bounding box center [786, 316] width 12 height 12
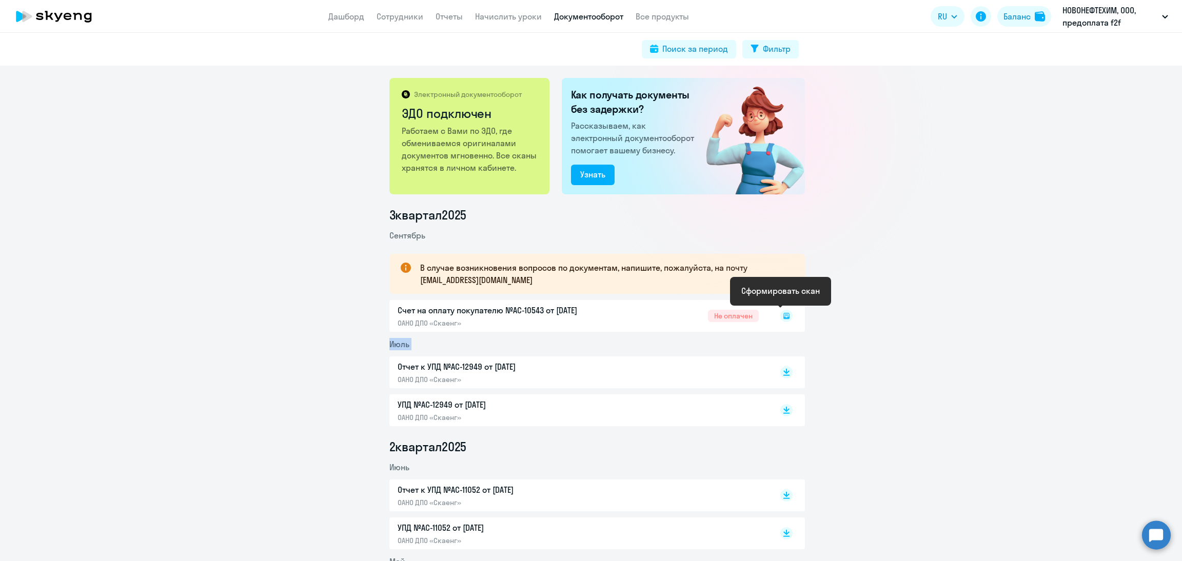
click at [780, 315] on icon at bounding box center [786, 316] width 12 height 12
click at [782, 317] on rect at bounding box center [786, 316] width 12 height 12
